Goal: Obtain resource: Obtain resource

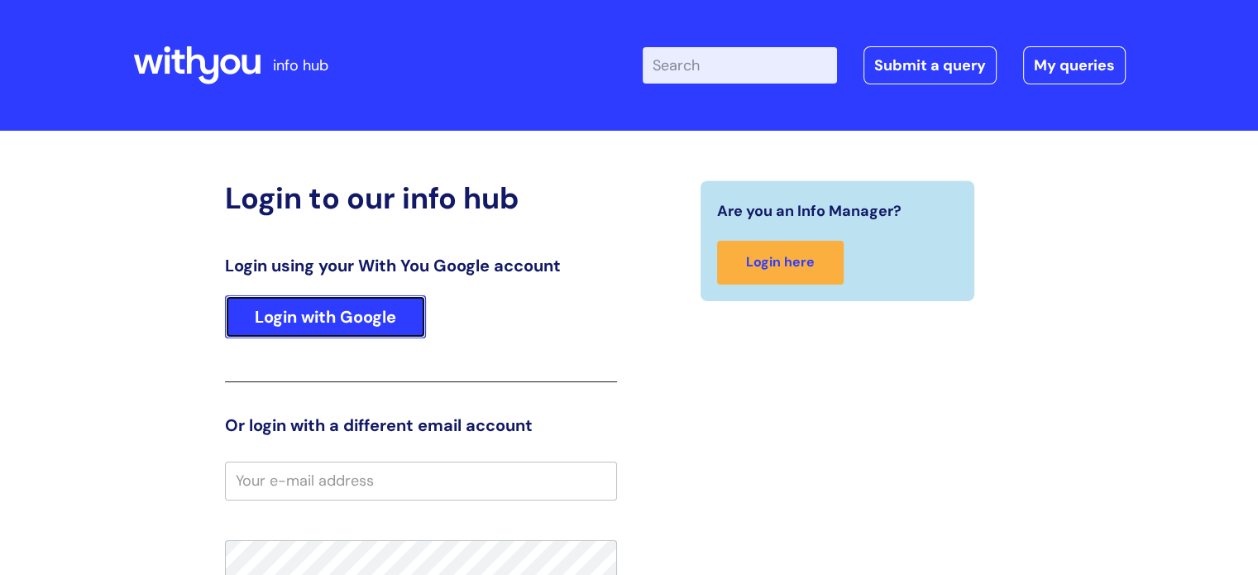
click at [372, 311] on link "Login with Google" at bounding box center [325, 316] width 201 height 43
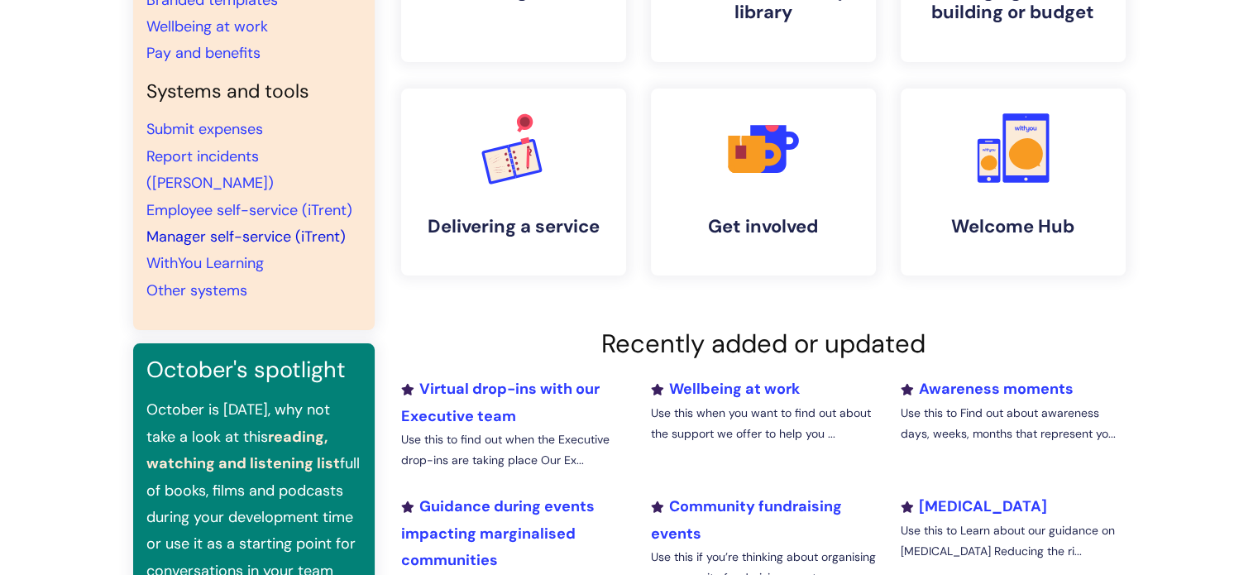
scroll to position [165, 0]
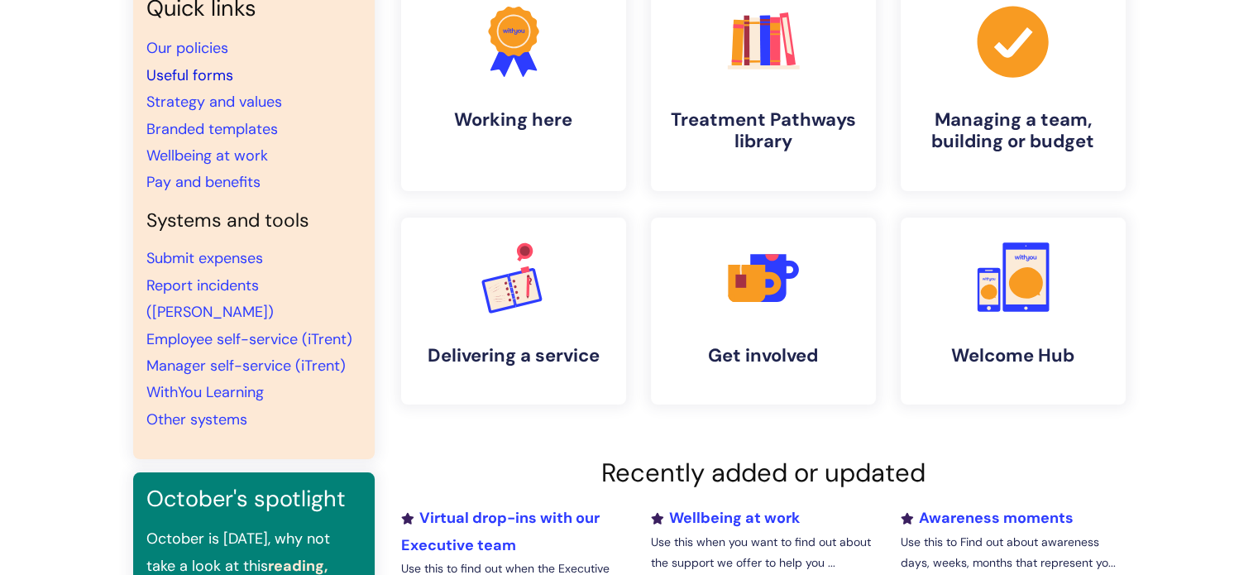
click at [200, 74] on link "Useful forms" at bounding box center [189, 75] width 87 height 20
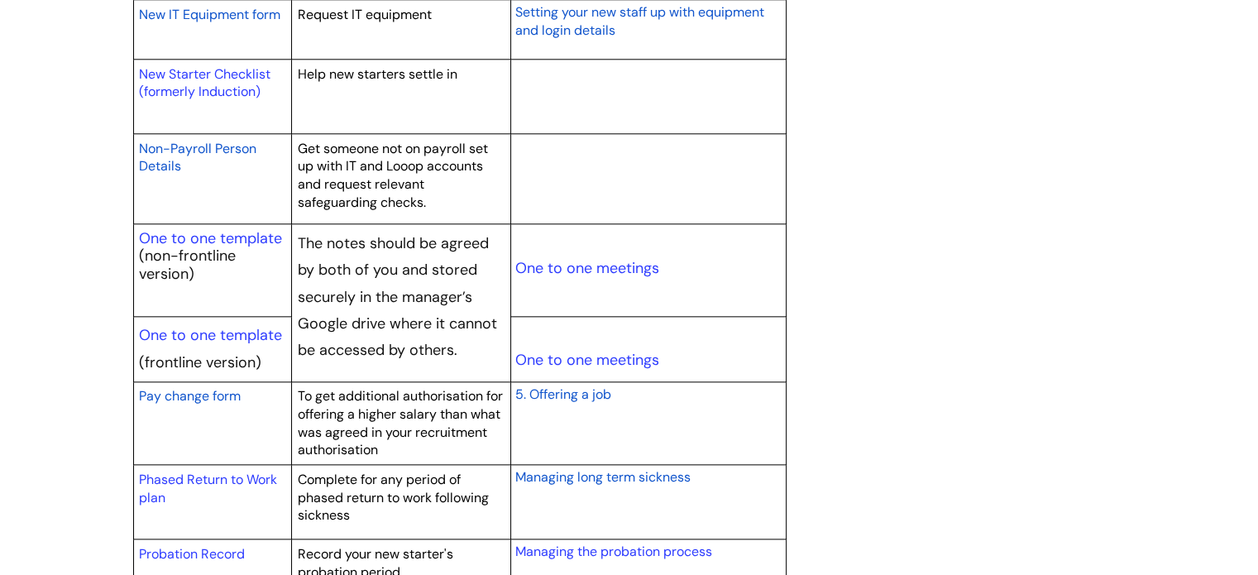
scroll to position [1985, 0]
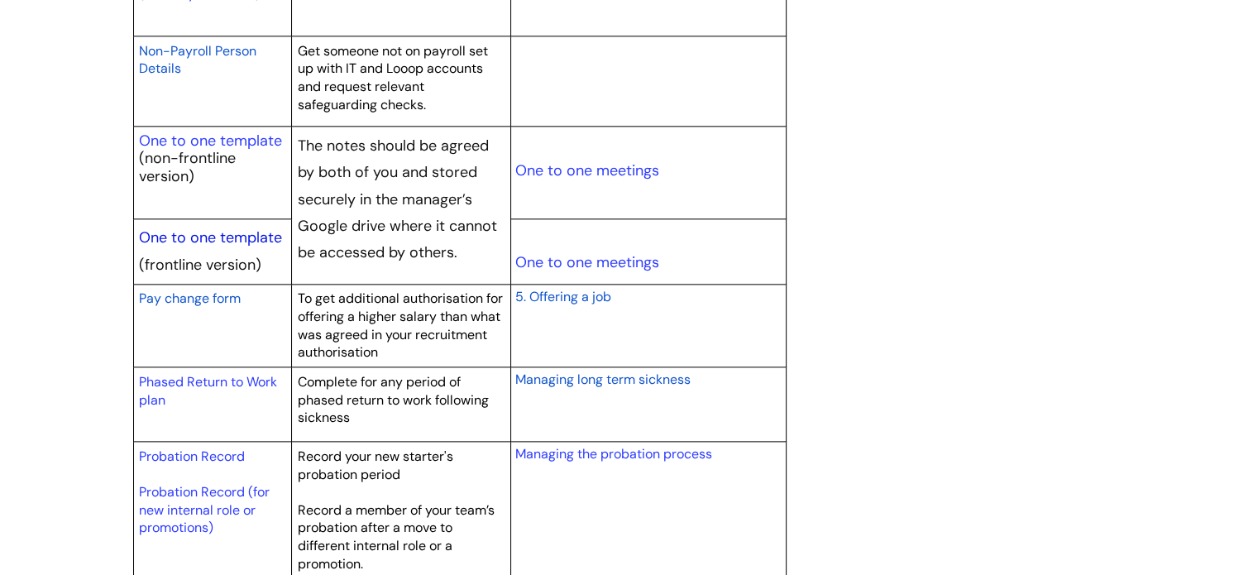
click at [221, 234] on link "One to one template" at bounding box center [210, 237] width 143 height 20
